Goal: Find specific page/section: Find specific page/section

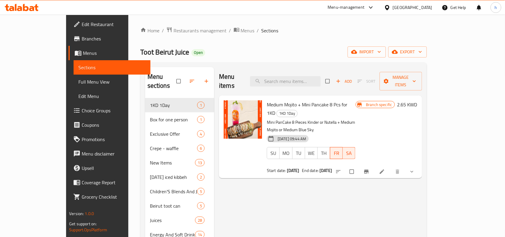
click at [365, 8] on div "Menu-management" at bounding box center [346, 7] width 37 height 7
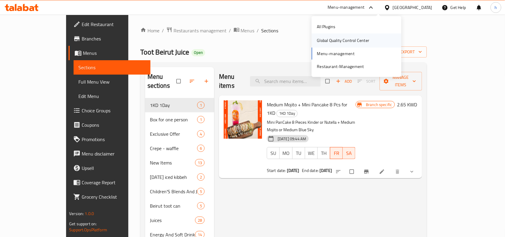
click at [331, 41] on div "Global Quality Control Center" at bounding box center [343, 40] width 52 height 7
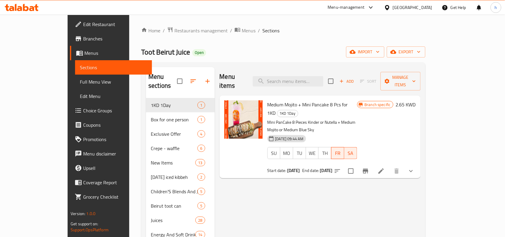
click at [391, 9] on icon at bounding box center [387, 7] width 6 height 6
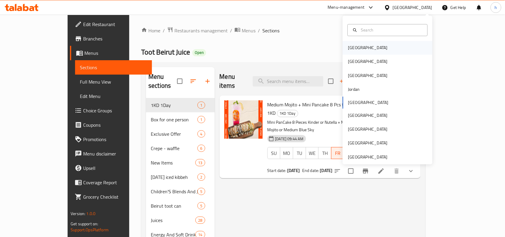
click at [352, 47] on div "[GEOGRAPHIC_DATA]" at bounding box center [368, 48] width 40 height 7
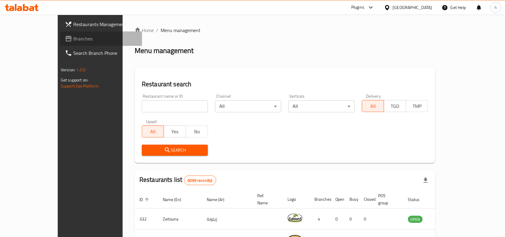
click at [73, 38] on span "Branches" at bounding box center [105, 38] width 64 height 7
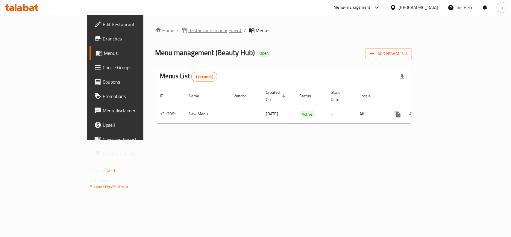
click at [189, 31] on span "Restaurants management" at bounding box center [215, 30] width 53 height 7
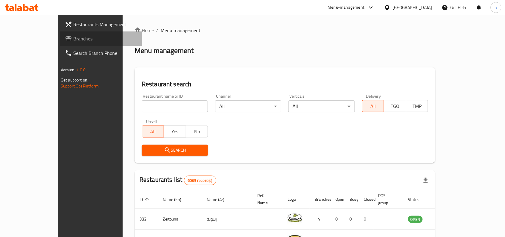
click at [73, 35] on span "Branches" at bounding box center [105, 38] width 64 height 7
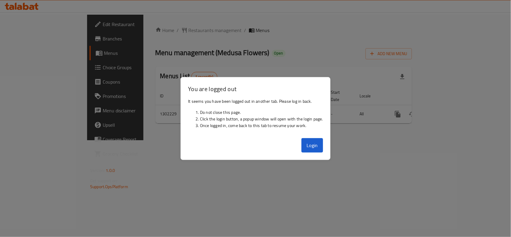
click at [267, 35] on div at bounding box center [255, 118] width 511 height 237
click at [304, 146] on button "Login" at bounding box center [312, 145] width 22 height 14
